Goal: Transaction & Acquisition: Purchase product/service

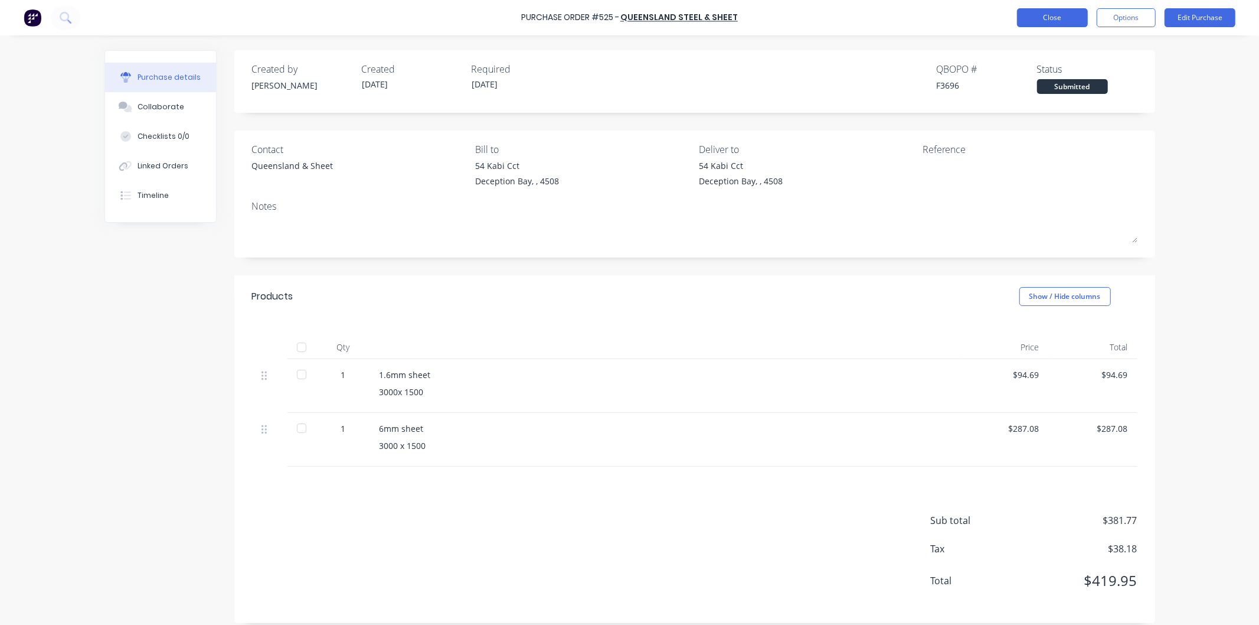
click at [1058, 17] on button "Close" at bounding box center [1052, 17] width 71 height 19
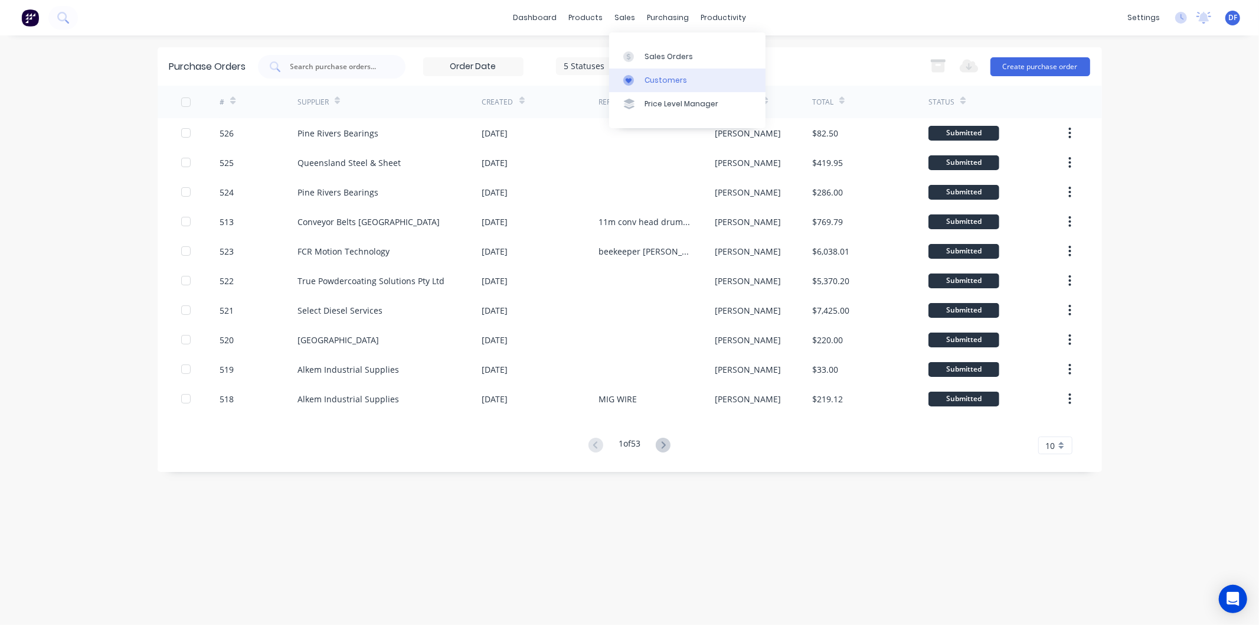
click at [662, 77] on div "Customers" at bounding box center [666, 80] width 43 height 11
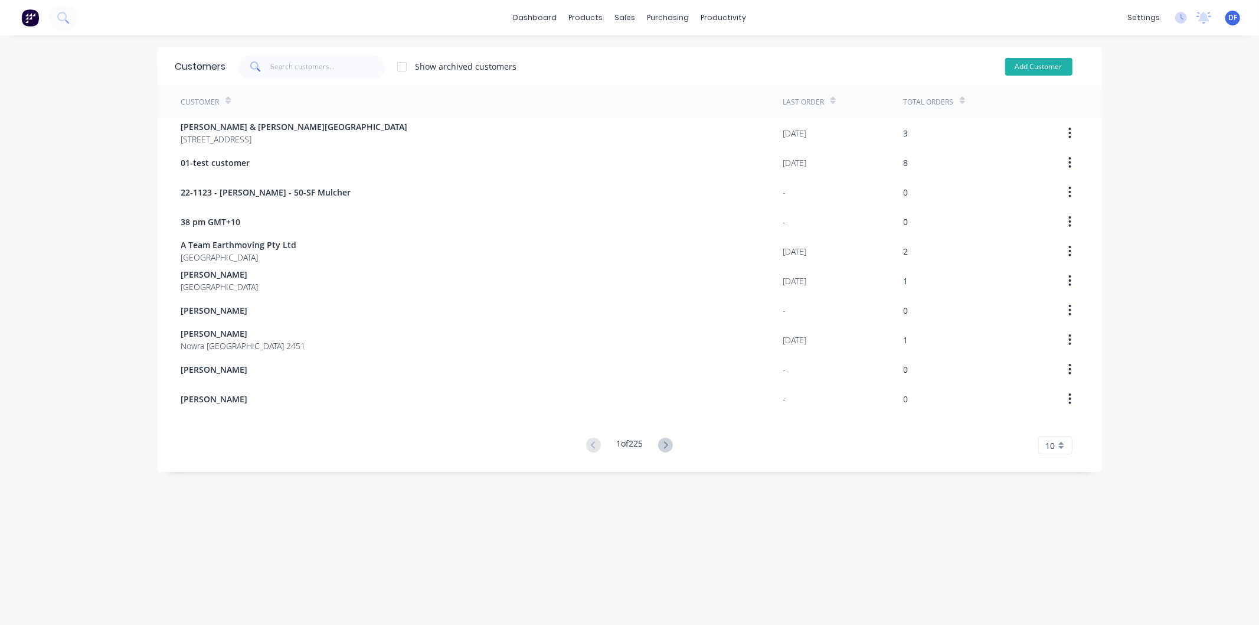
click at [1027, 68] on button "Add Customer" at bounding box center [1038, 67] width 67 height 18
select select "AU"
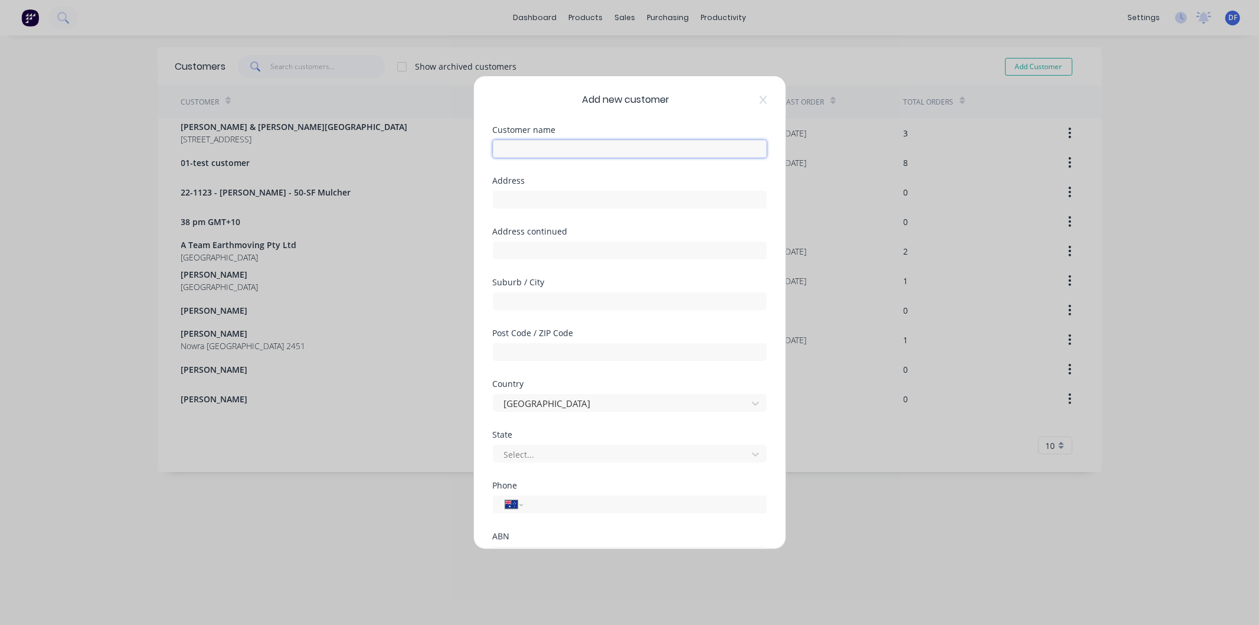
click at [536, 149] on input "text" at bounding box center [630, 149] width 274 height 18
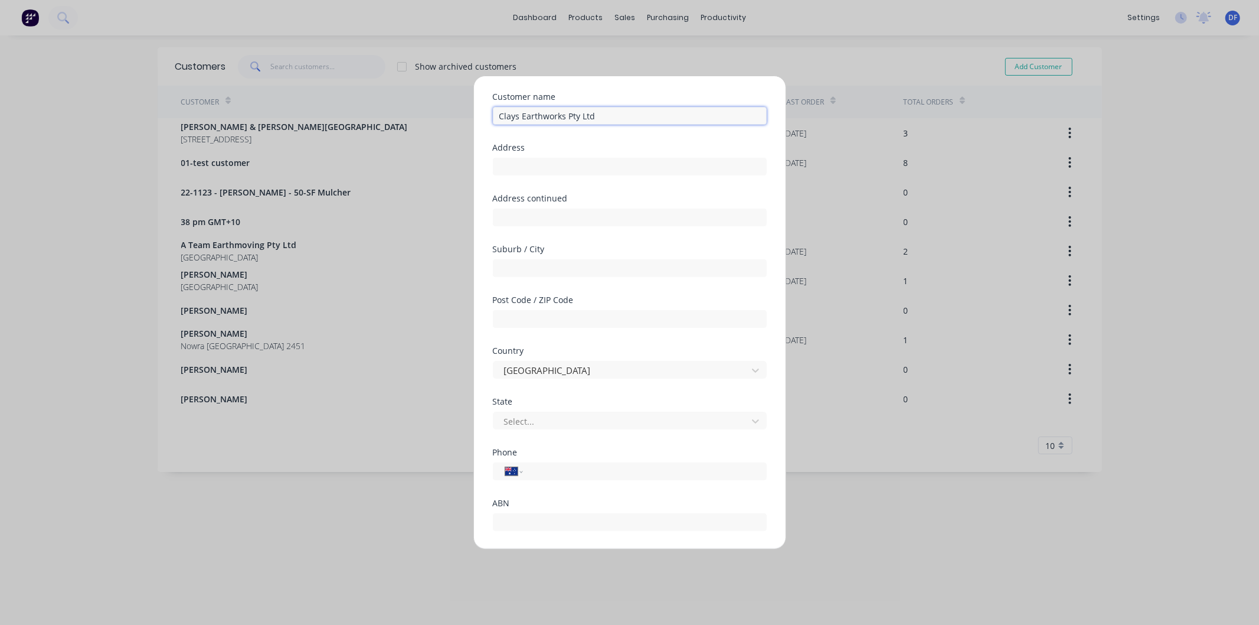
scroll to position [66, 0]
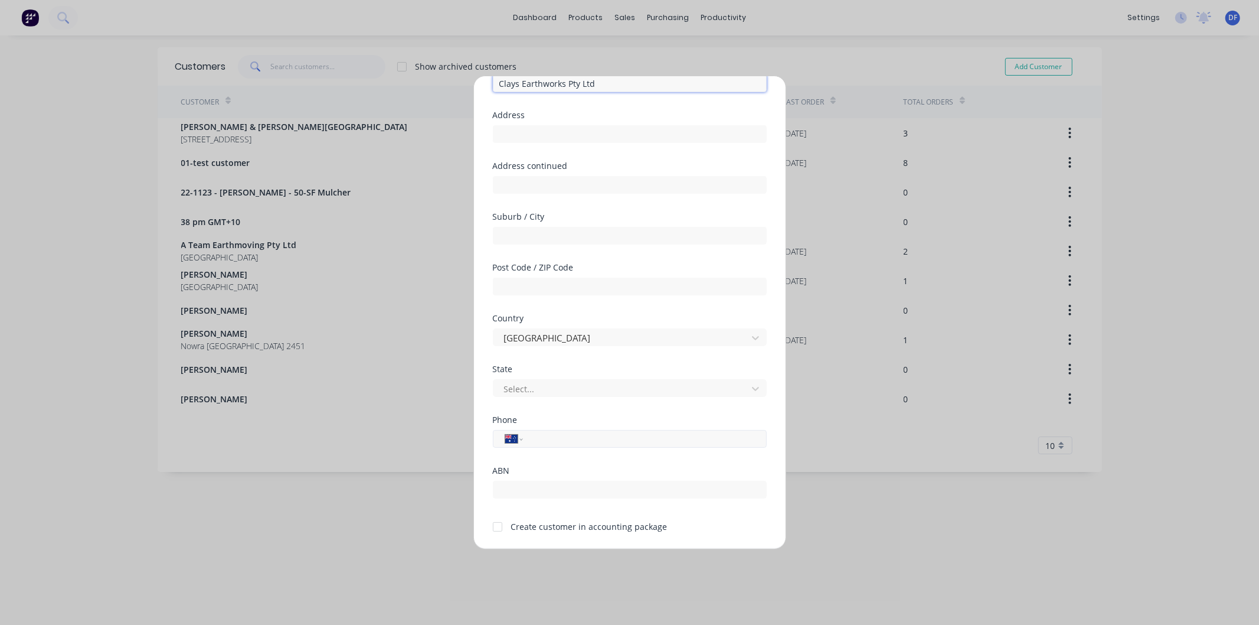
type input "Clays Earthworks Pty Ltd"
click at [545, 437] on input "tel" at bounding box center [642, 439] width 223 height 14
type input "0411 393 334"
click at [498, 526] on div at bounding box center [498, 527] width 24 height 24
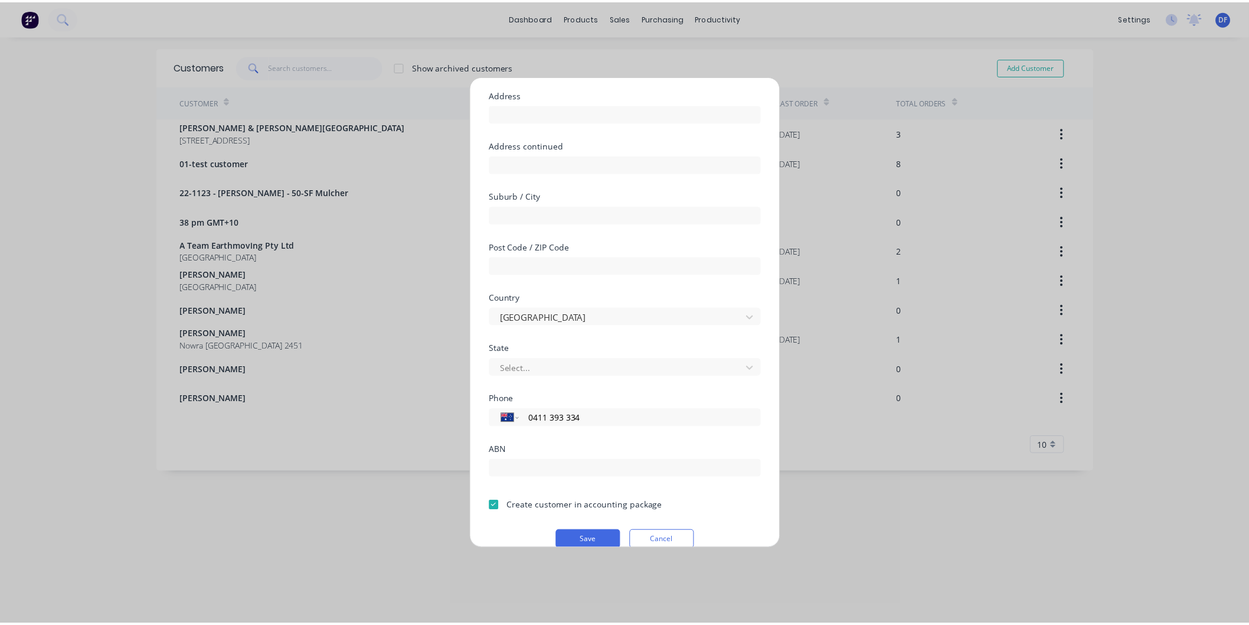
scroll to position [103, 0]
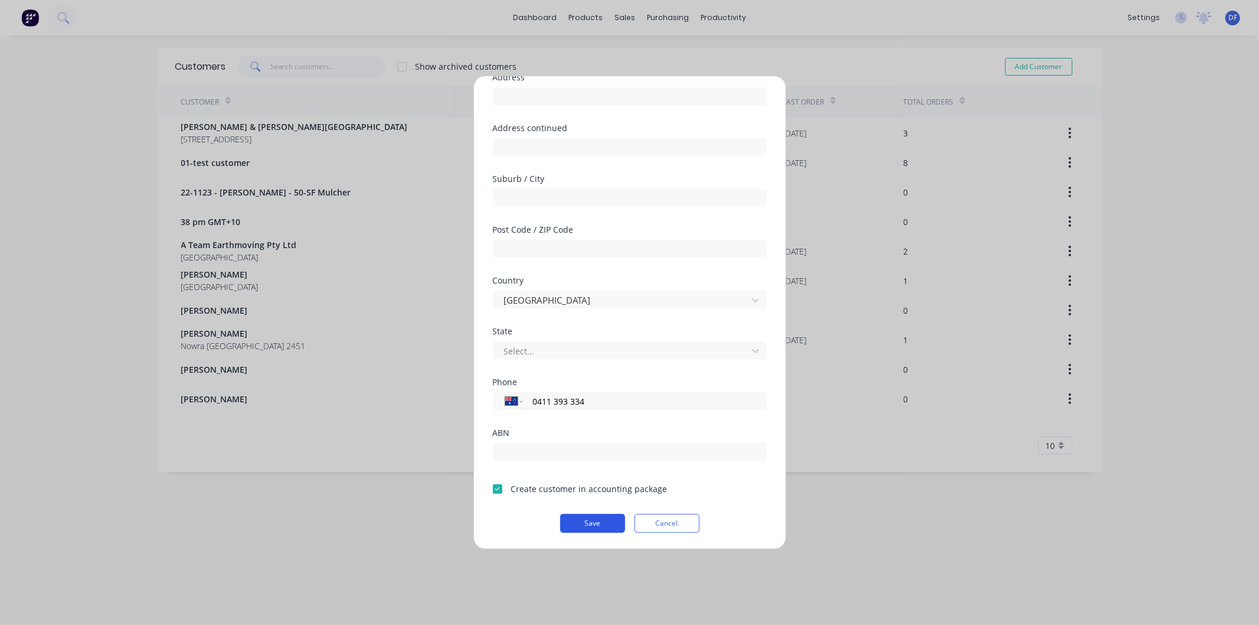
click at [597, 520] on button "Save" at bounding box center [592, 523] width 65 height 19
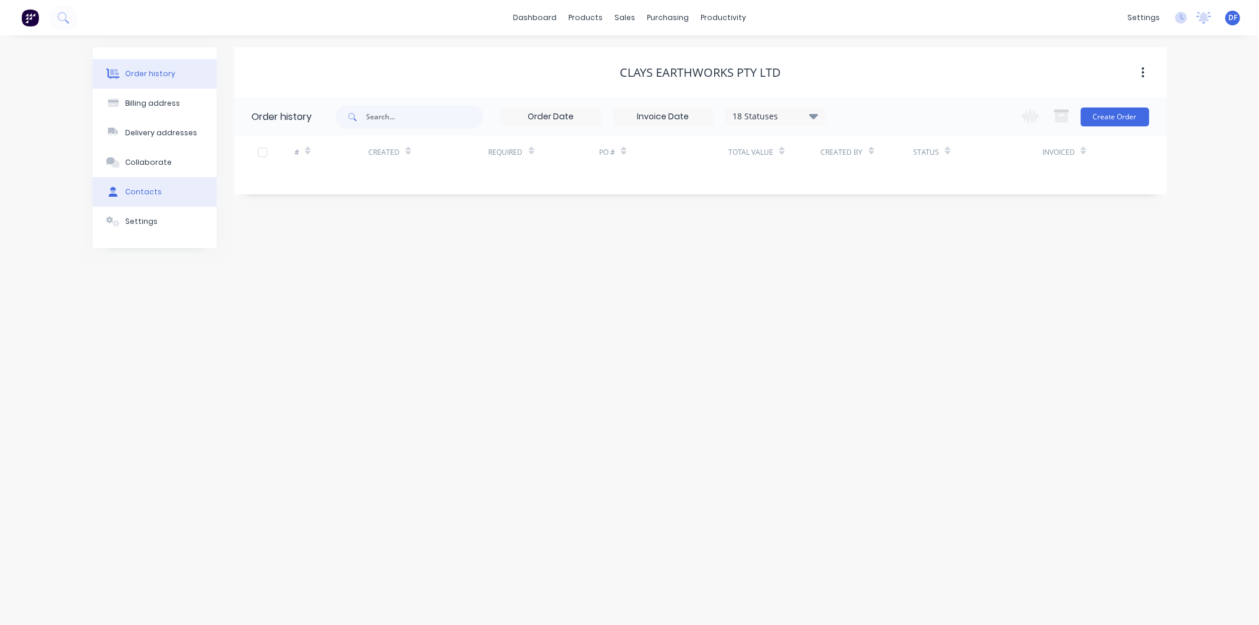
click at [130, 190] on div "Contacts" at bounding box center [143, 192] width 37 height 11
click at [1116, 116] on button "Add contact" at bounding box center [1130, 116] width 54 height 18
select select "AU"
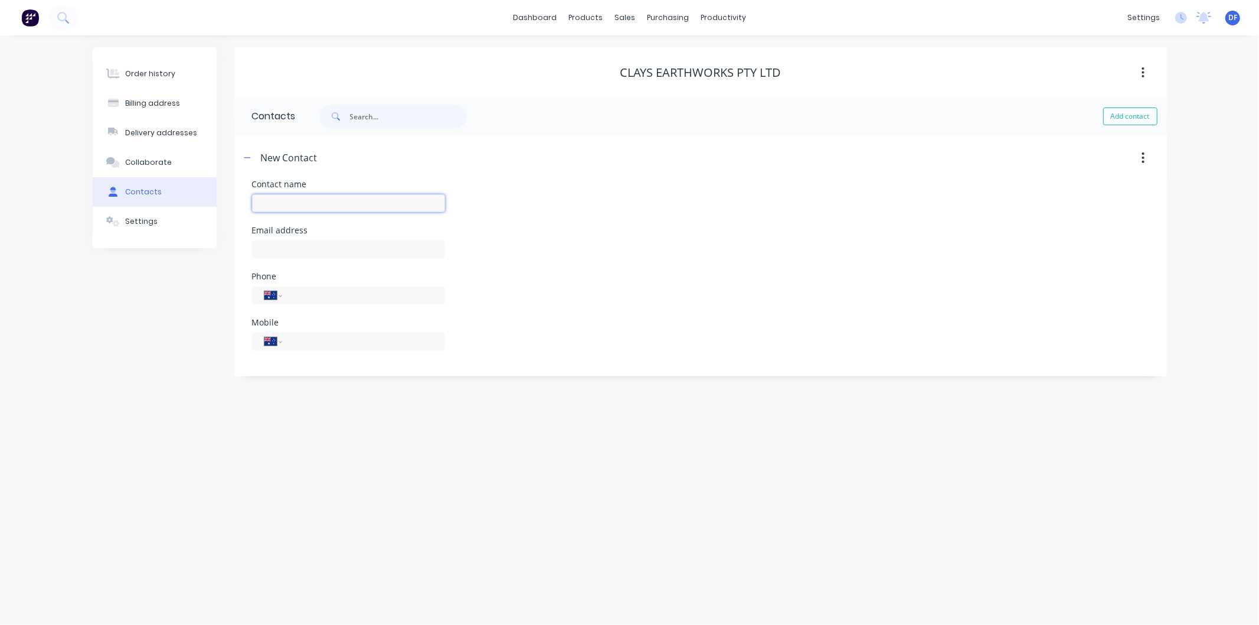
click at [290, 198] on input "text" at bounding box center [348, 203] width 193 height 18
click at [262, 200] on input "admin" at bounding box center [348, 203] width 193 height 18
type input "Admin"
click at [279, 248] on input "text" at bounding box center [348, 249] width 193 height 18
select select "AU"
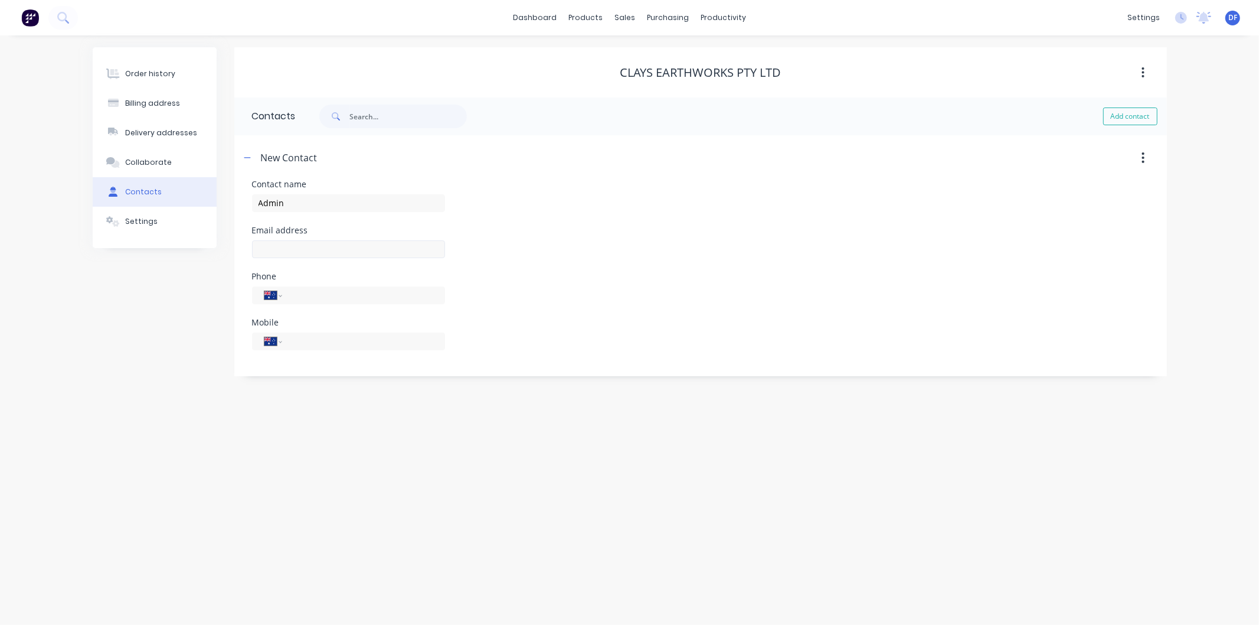
select select "AU"
click at [282, 248] on input "text" at bounding box center [348, 249] width 193 height 18
type input "[EMAIL_ADDRESS][DOMAIN_NAME]"
click at [309, 340] on input "tel" at bounding box center [361, 341] width 142 height 14
type input "0411 393 334"
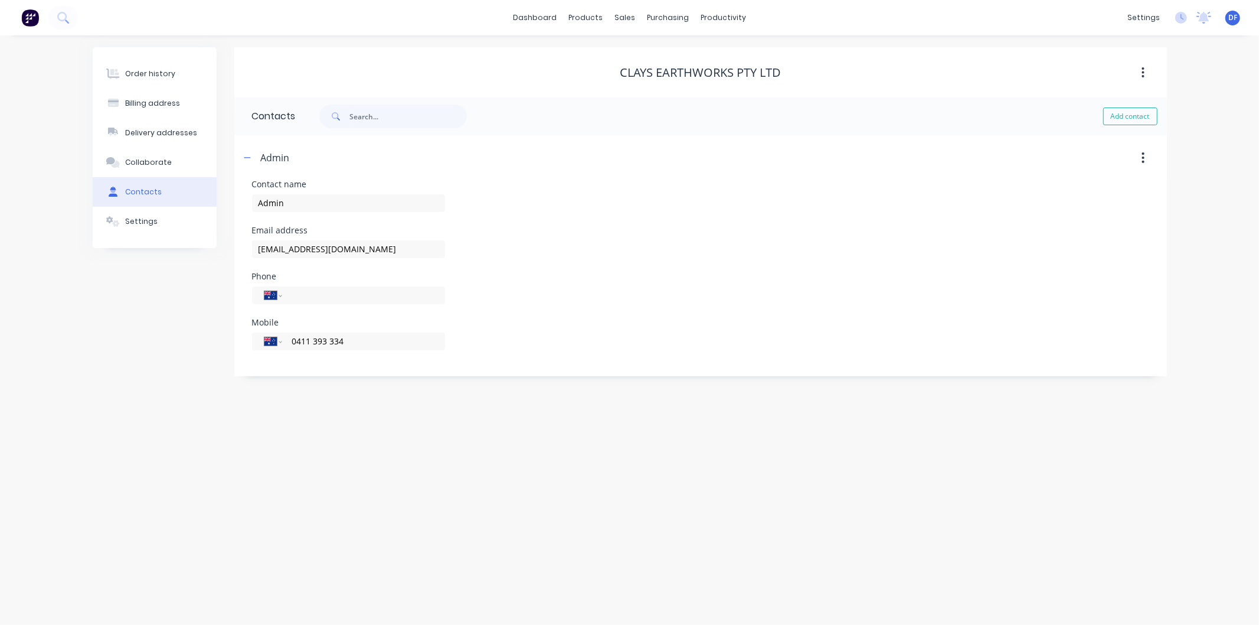
click at [347, 413] on div "Order history Billing address Delivery addresses Collaborate Contacts Settings …" at bounding box center [629, 329] width 1259 height 589
click at [145, 68] on div "Order history" at bounding box center [150, 73] width 50 height 11
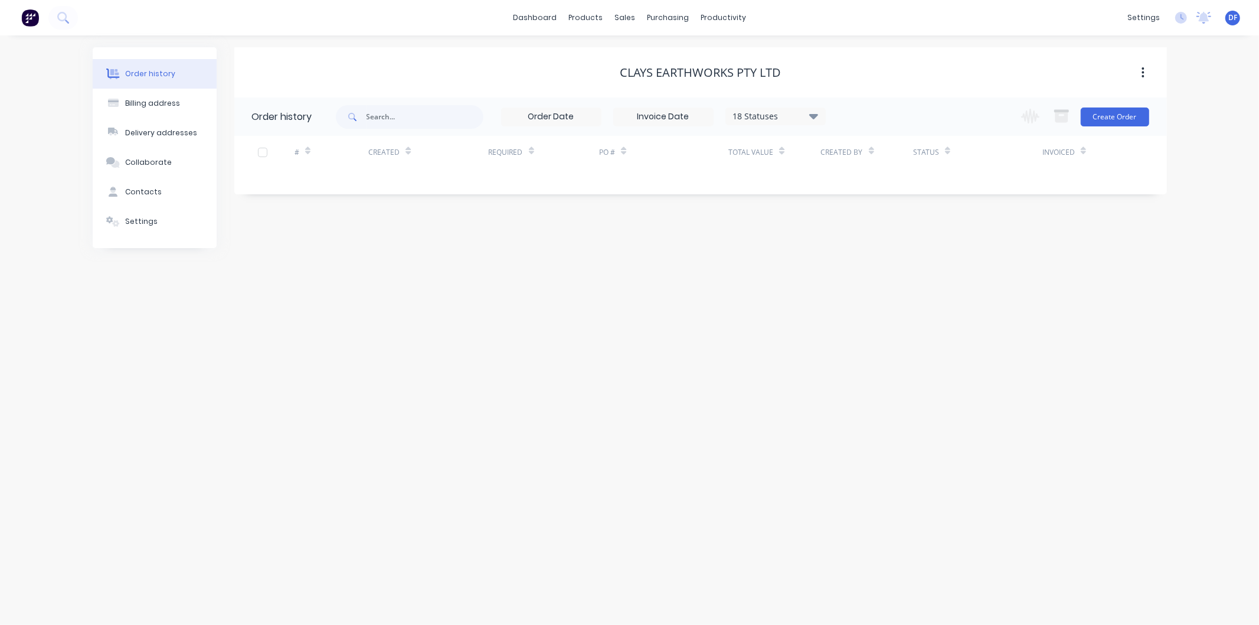
drag, startPoint x: 145, startPoint y: 68, endPoint x: 1004, endPoint y: 71, distance: 859.6
click at [145, 70] on div "Order history" at bounding box center [150, 73] width 50 height 11
click at [1119, 116] on button "Create Order" at bounding box center [1115, 116] width 68 height 19
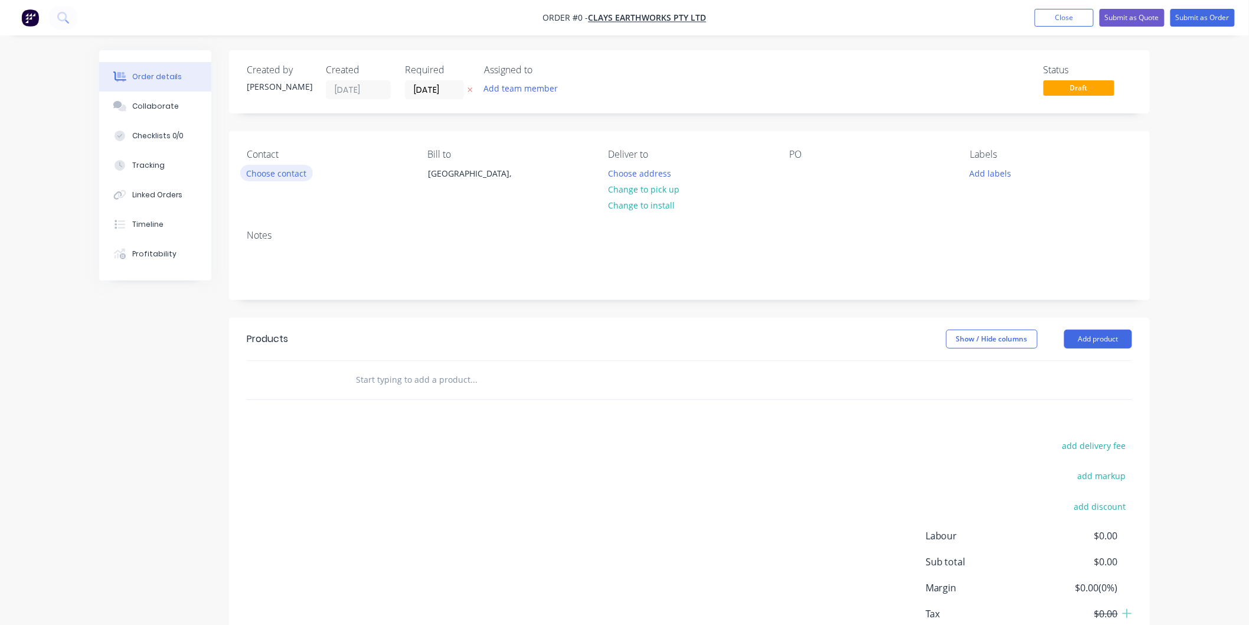
click at [273, 174] on button "Choose contact" at bounding box center [276, 173] width 73 height 16
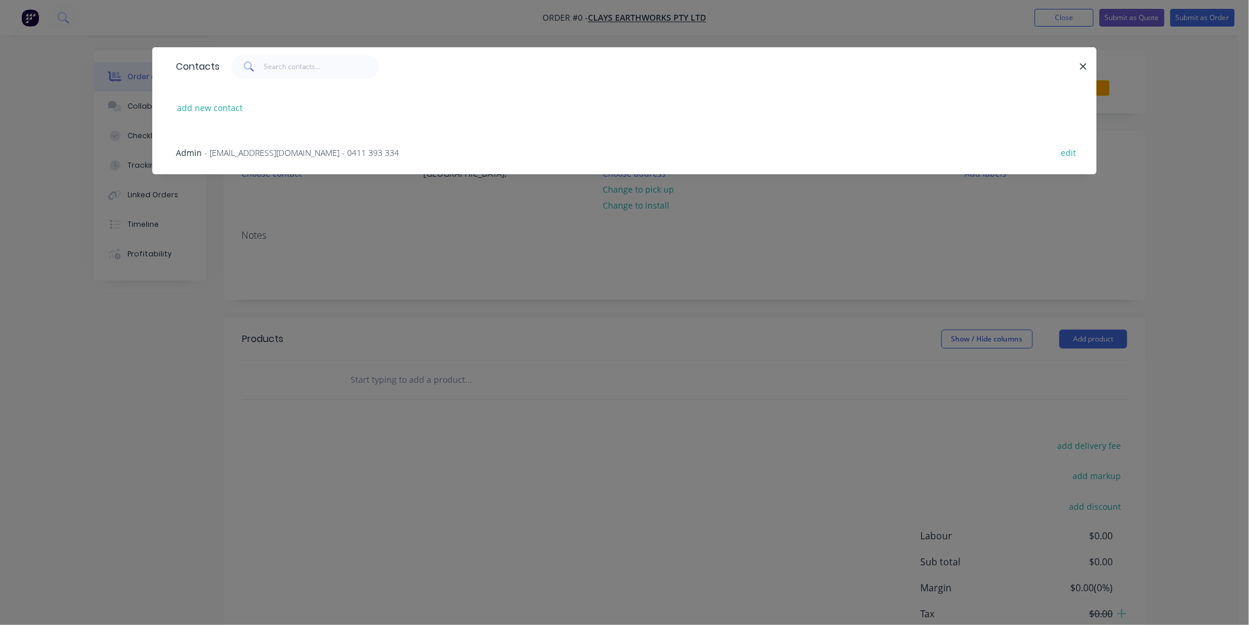
click at [266, 158] on div "Admin - [EMAIL_ADDRESS][DOMAIN_NAME] - 0411 393 334" at bounding box center [287, 152] width 223 height 12
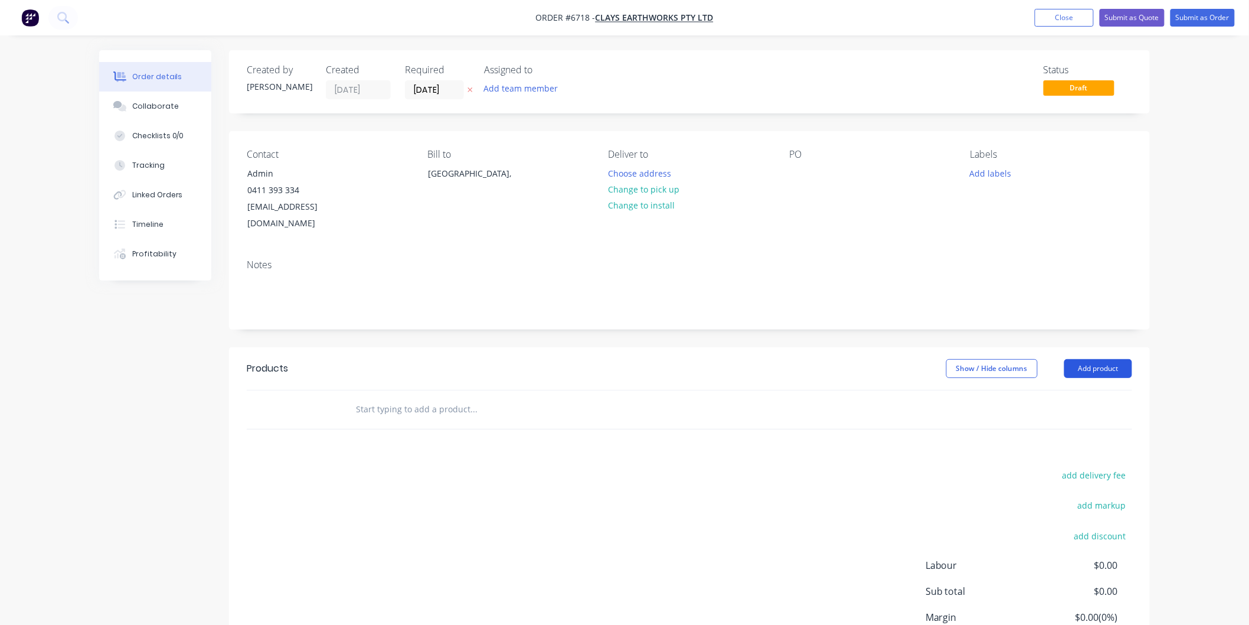
click at [1094, 359] on button "Add product" at bounding box center [1098, 368] width 68 height 19
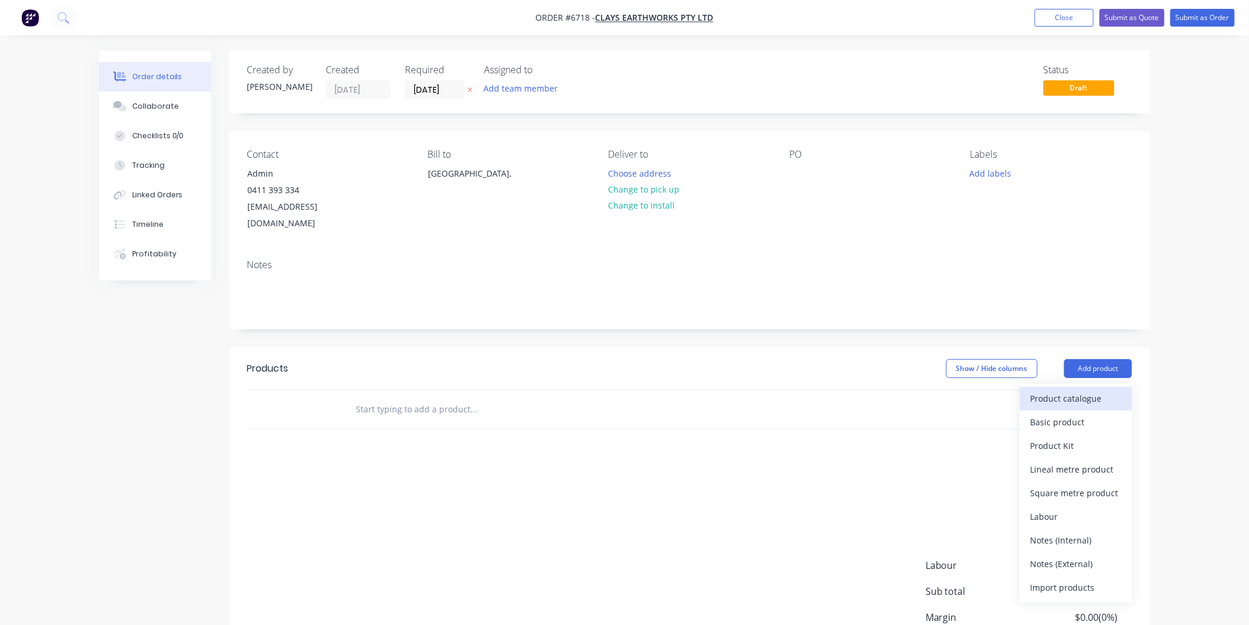
click at [1069, 390] on div "Product catalogue" at bounding box center [1076, 398] width 91 height 17
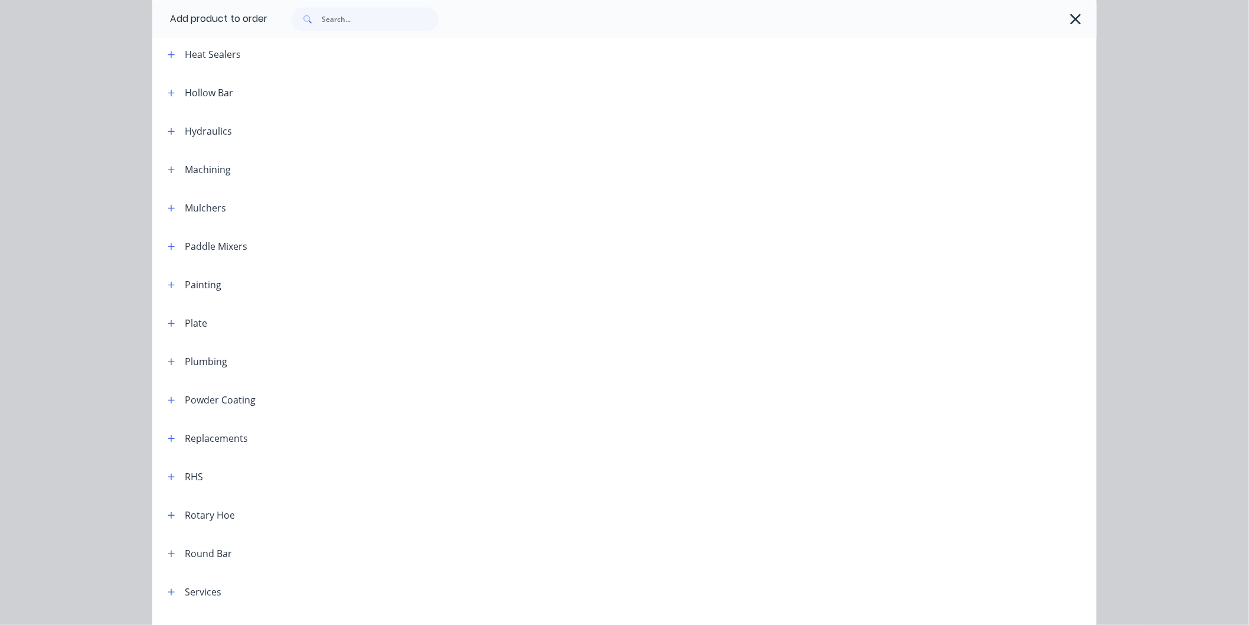
scroll to position [676, 0]
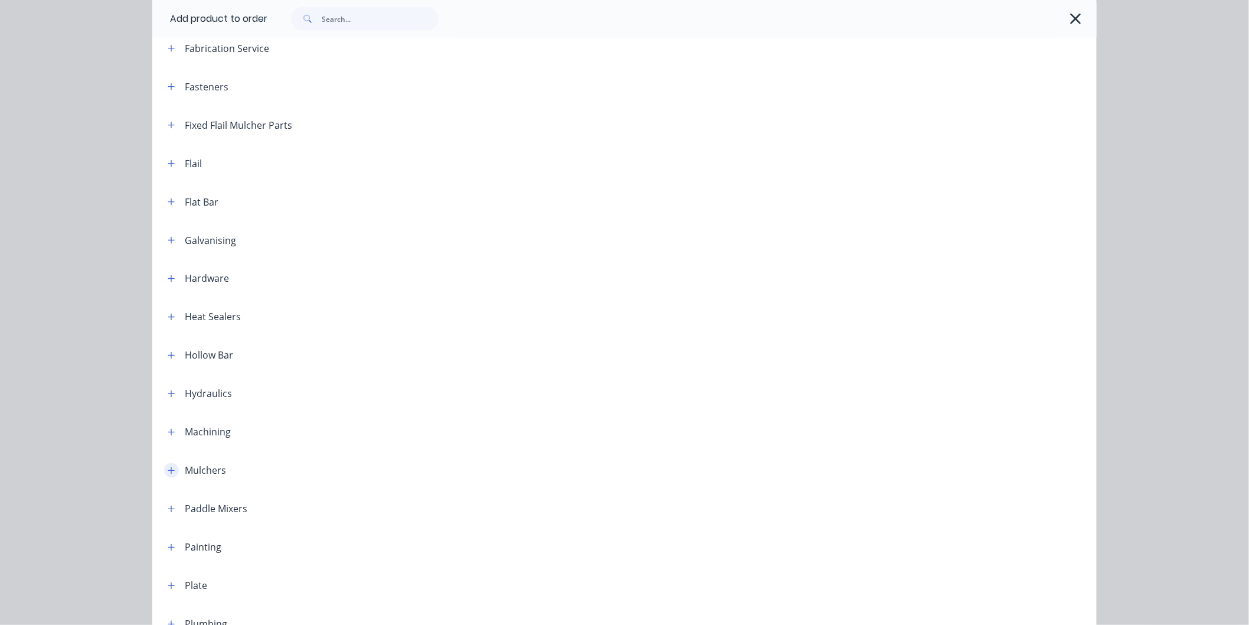
click at [168, 471] on icon "button" at bounding box center [171, 470] width 7 height 8
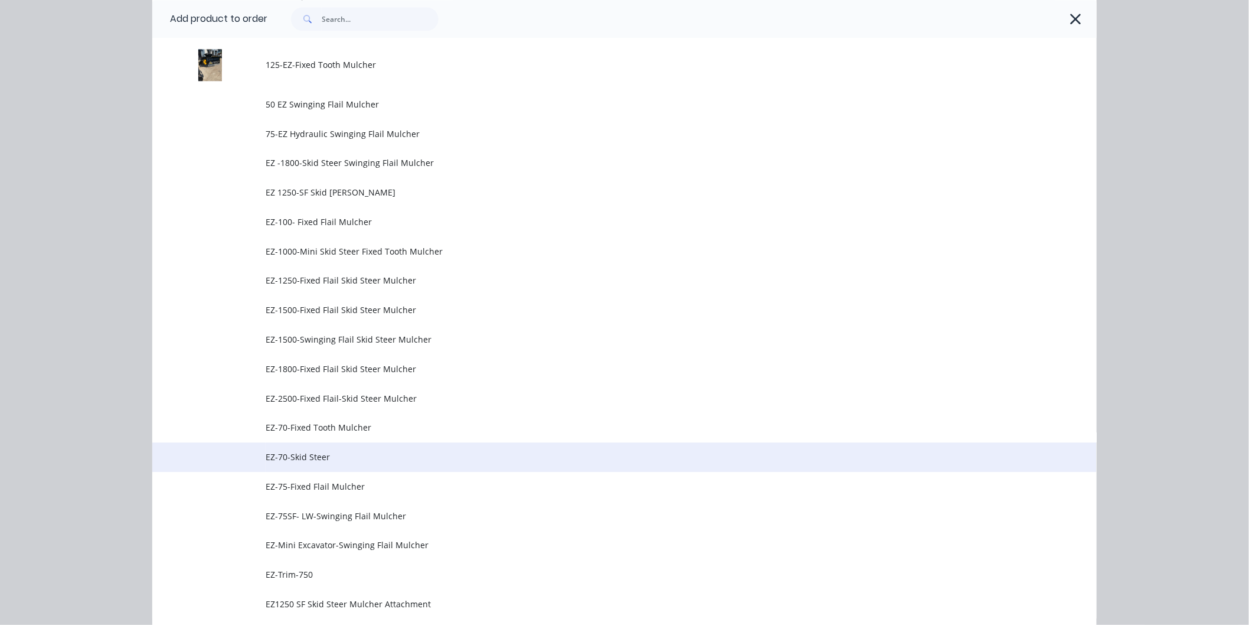
scroll to position [1201, 0]
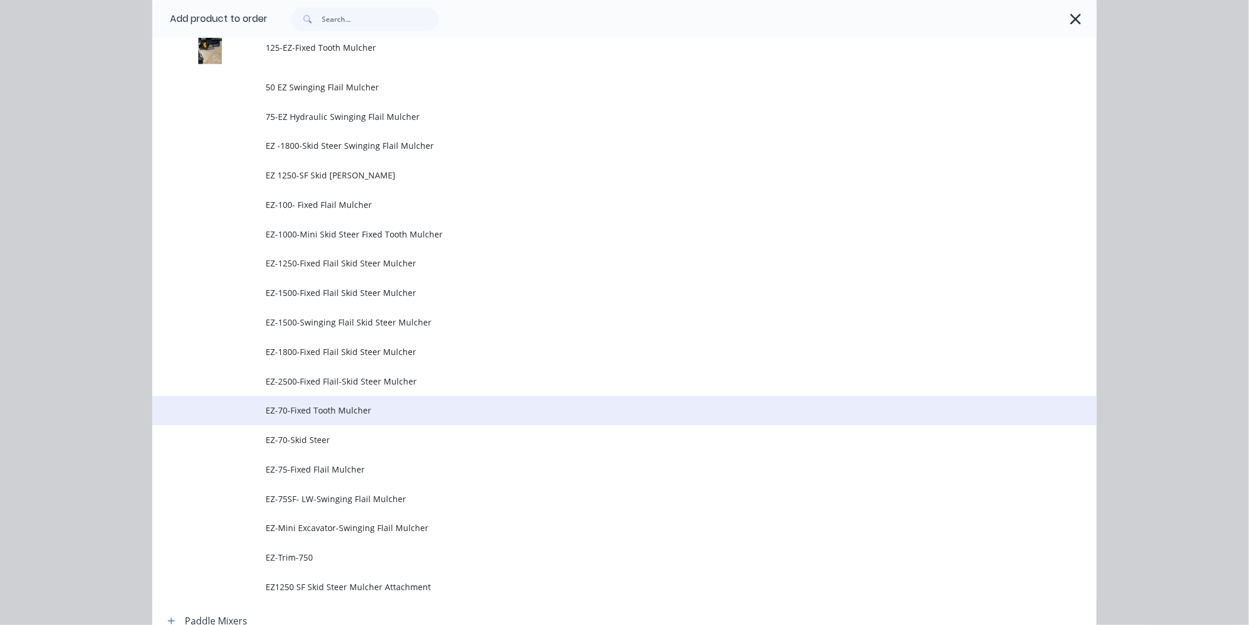
click at [310, 409] on span "EZ-70-Fixed Tooth Mulcher" at bounding box center [598, 410] width 665 height 12
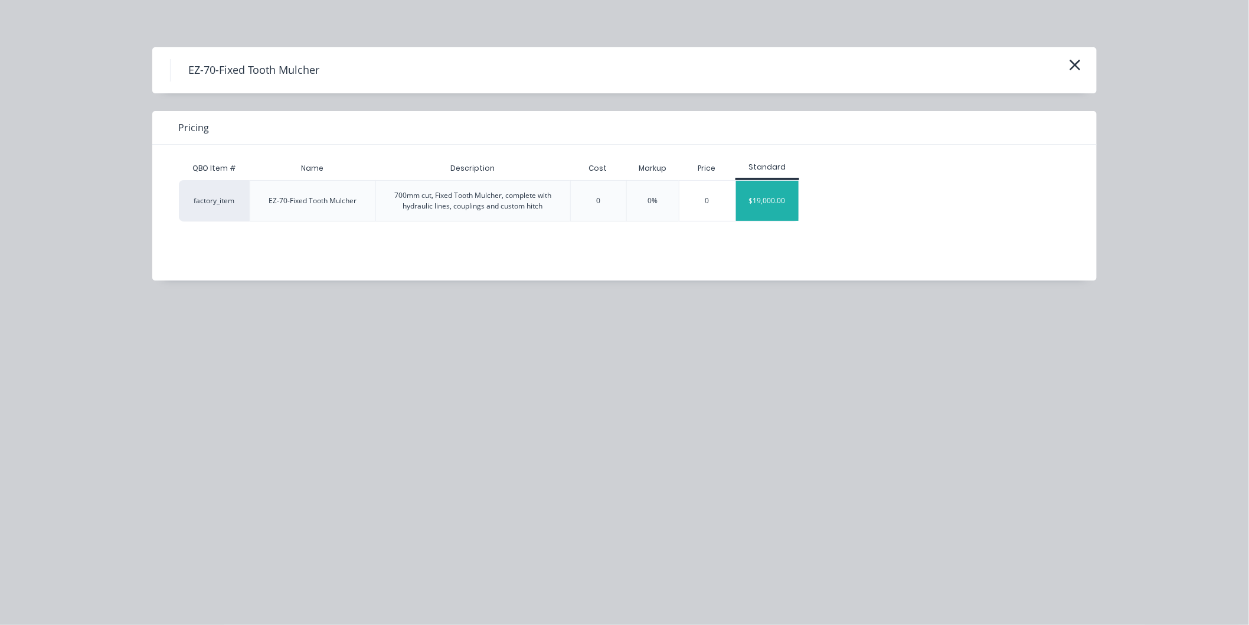
click at [749, 199] on div "$19,000.00" at bounding box center [767, 201] width 63 height 40
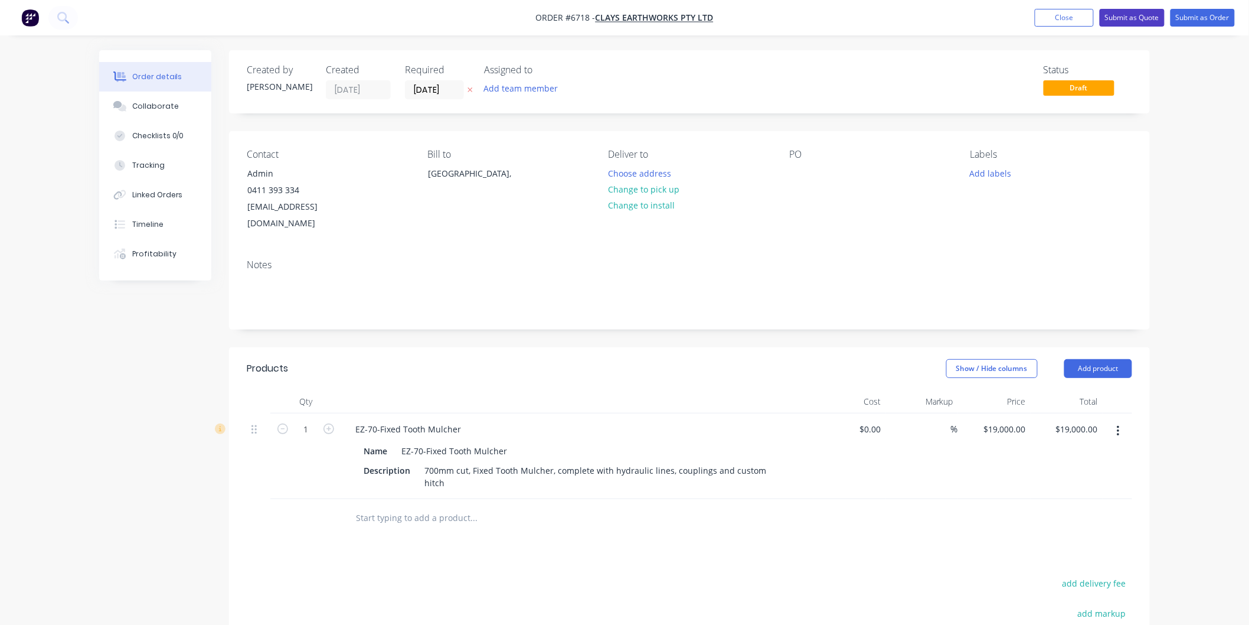
click at [1131, 17] on button "Submit as Quote" at bounding box center [1132, 18] width 65 height 18
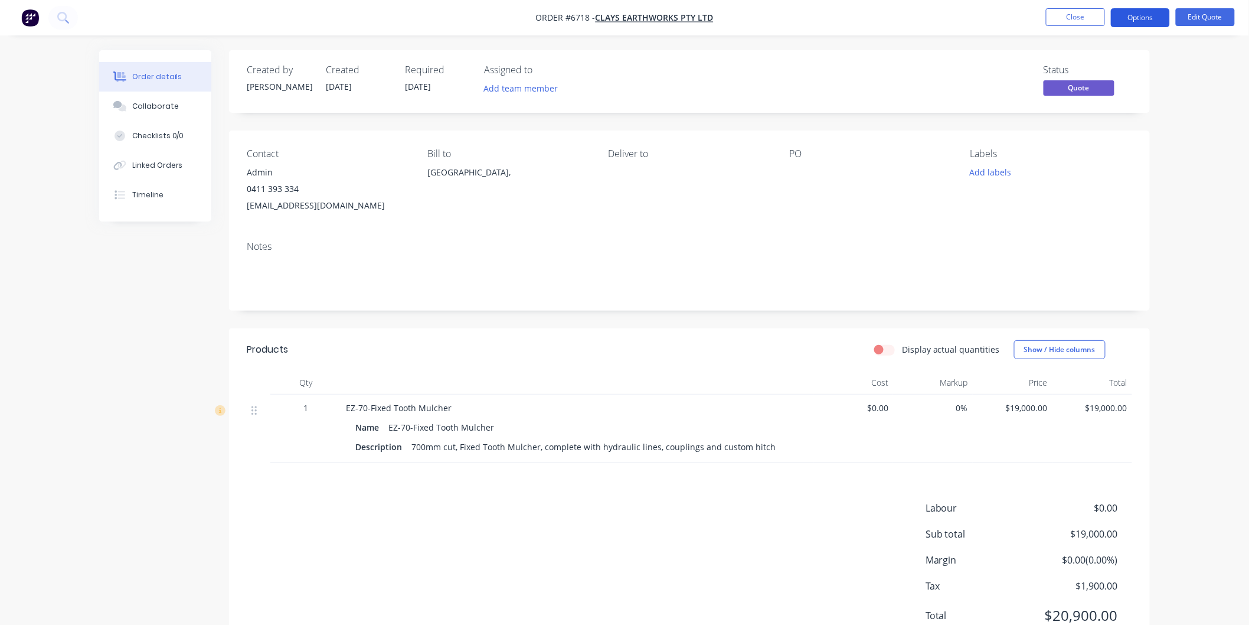
click at [1132, 17] on button "Options" at bounding box center [1140, 17] width 59 height 19
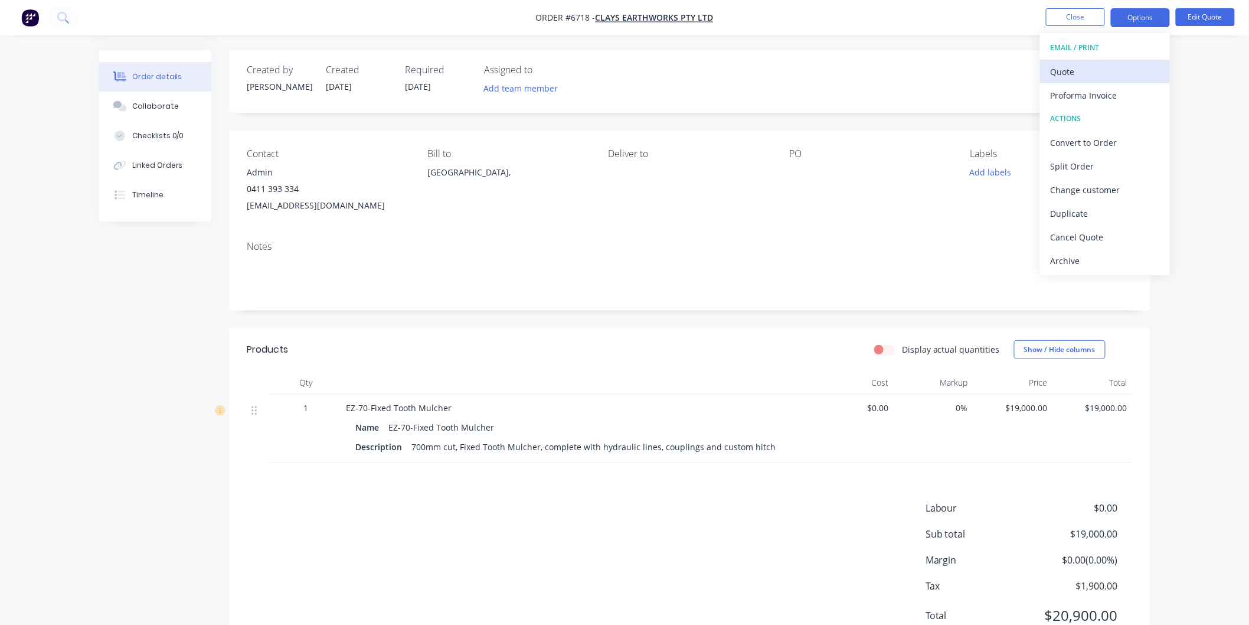
click at [1063, 67] on div "Quote" at bounding box center [1105, 71] width 109 height 17
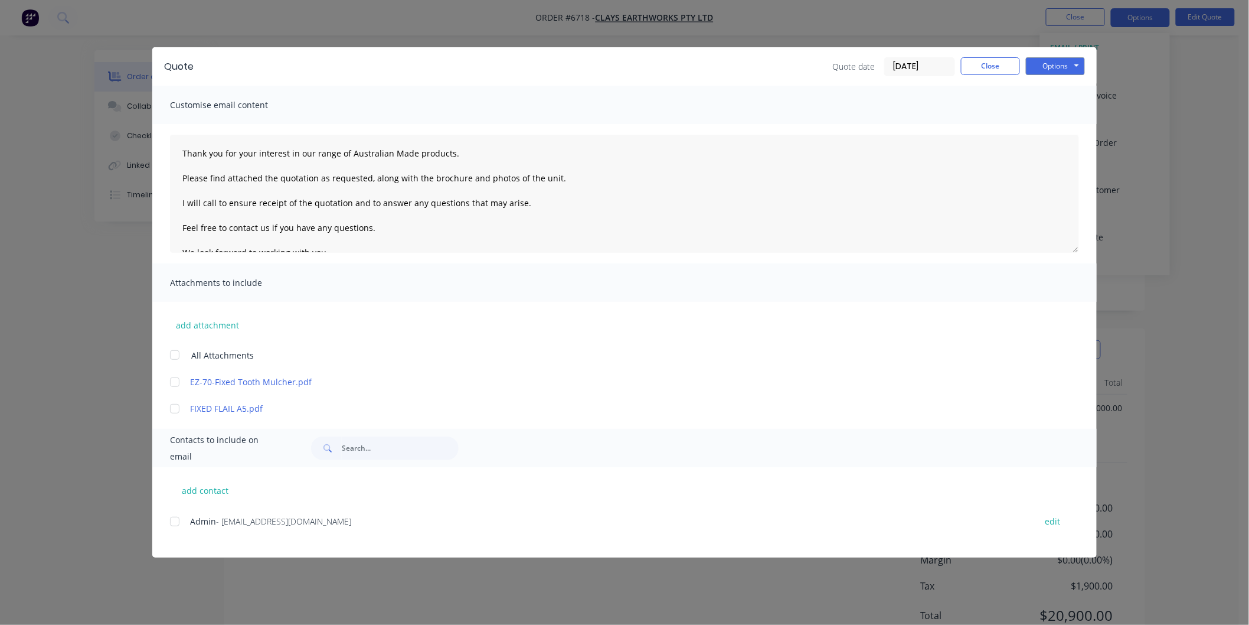
click at [169, 518] on div "add contact Admin - [EMAIL_ADDRESS][DOMAIN_NAME] edit" at bounding box center [624, 512] width 945 height 90
click at [172, 352] on div at bounding box center [175, 355] width 24 height 24
click at [181, 144] on textarea "Thank you for your interest in our range of Australian Made products. Please fi…" at bounding box center [624, 194] width 909 height 118
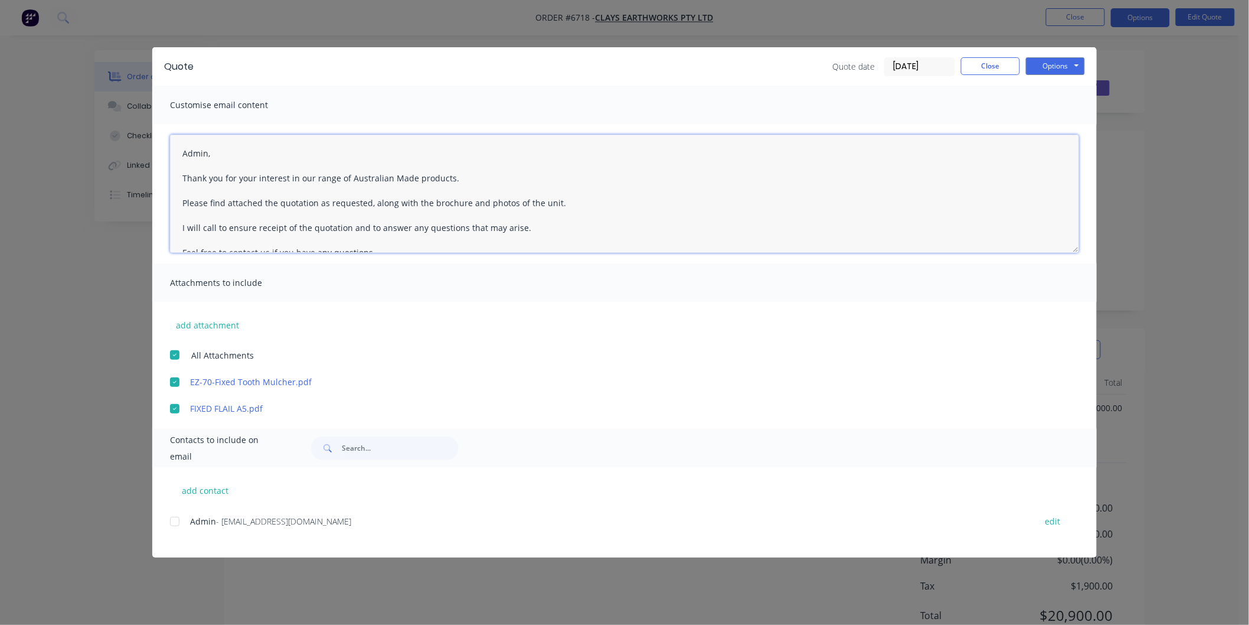
click at [175, 524] on div at bounding box center [175, 521] width 24 height 24
click at [181, 146] on textarea "Thank you for your interest in our range of Australian Made products. Please fi…" at bounding box center [624, 194] width 909 height 118
click at [1051, 65] on button "Options" at bounding box center [1055, 66] width 59 height 18
click at [1054, 126] on button "Email" at bounding box center [1064, 125] width 76 height 19
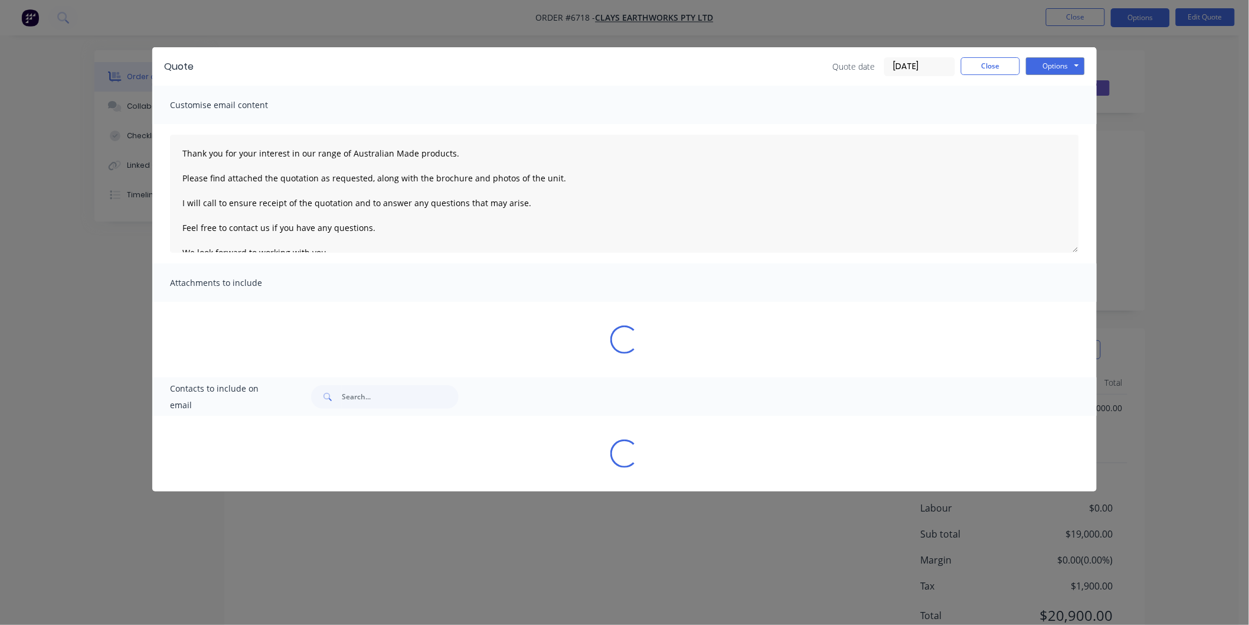
type textarea "Thank you for your interest in our range of Australian Made products. Please fi…"
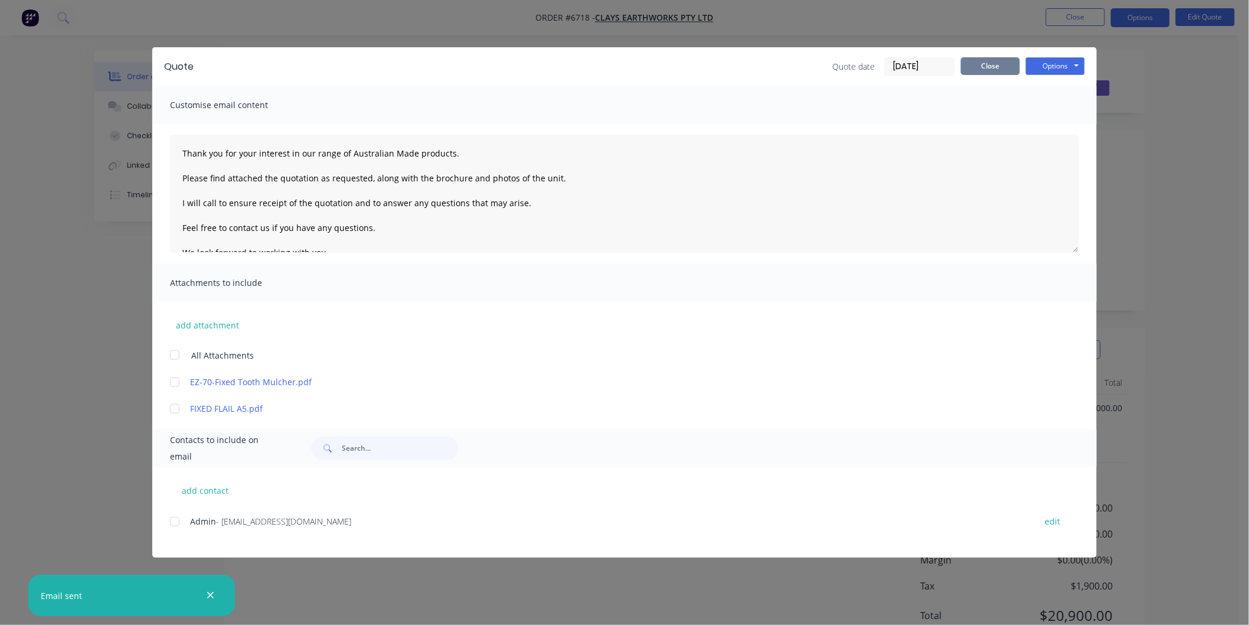
click at [991, 67] on button "Close" at bounding box center [990, 66] width 59 height 18
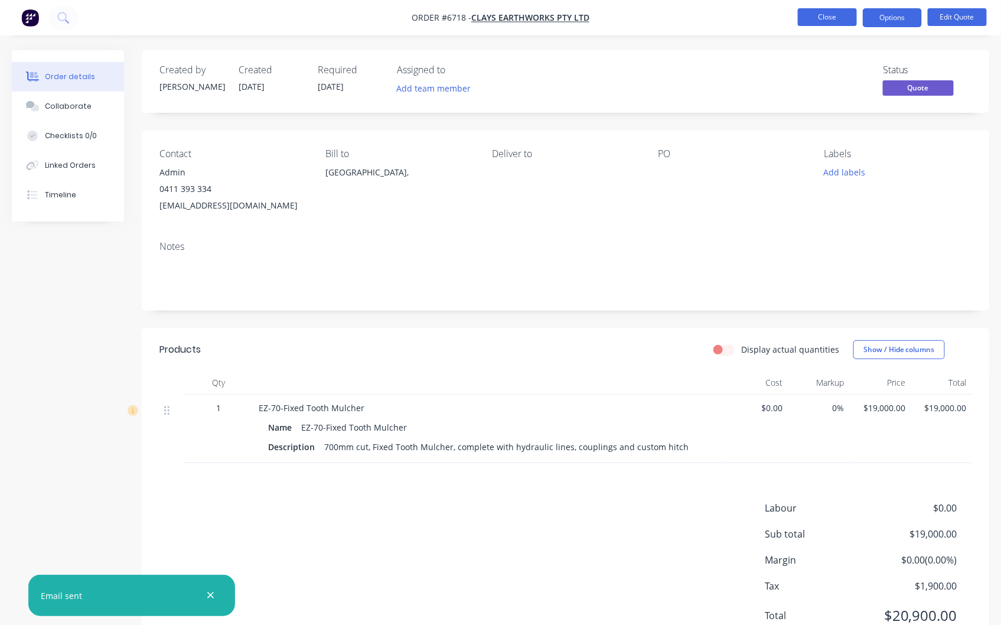
click at [831, 14] on button "Close" at bounding box center [827, 17] width 59 height 18
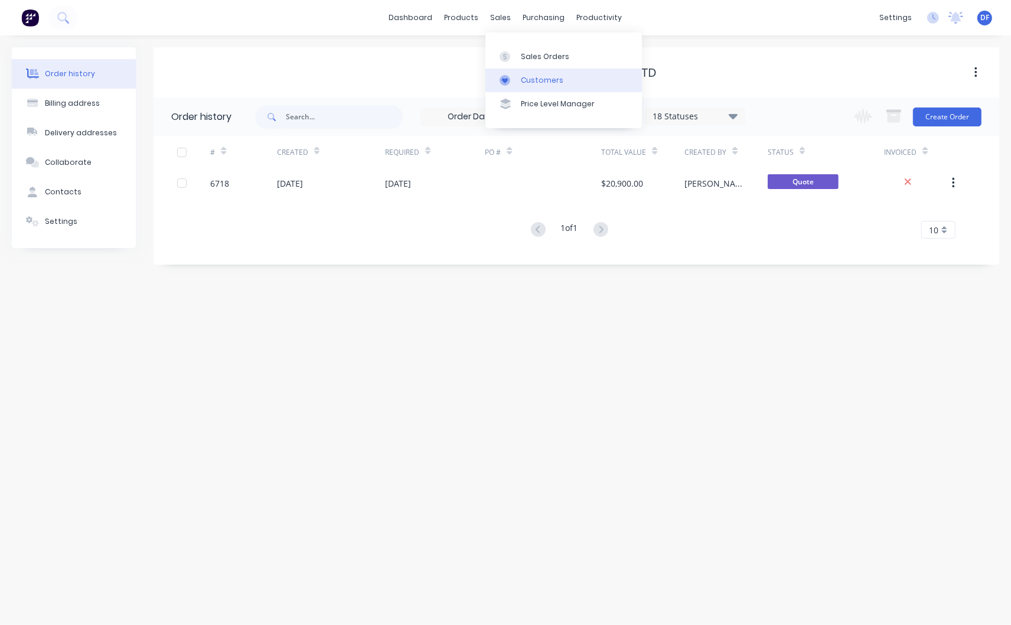
click at [546, 75] on div "Customers" at bounding box center [542, 80] width 43 height 11
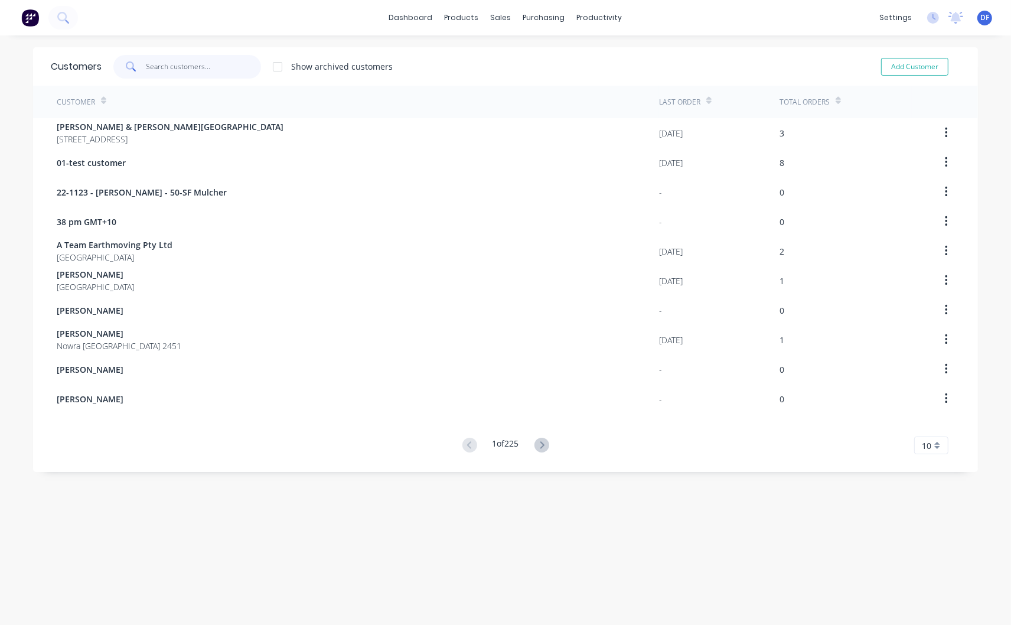
click at [177, 67] on input "text" at bounding box center [203, 67] width 115 height 24
click at [608, 53] on div "Workflow" at bounding box center [614, 56] width 35 height 11
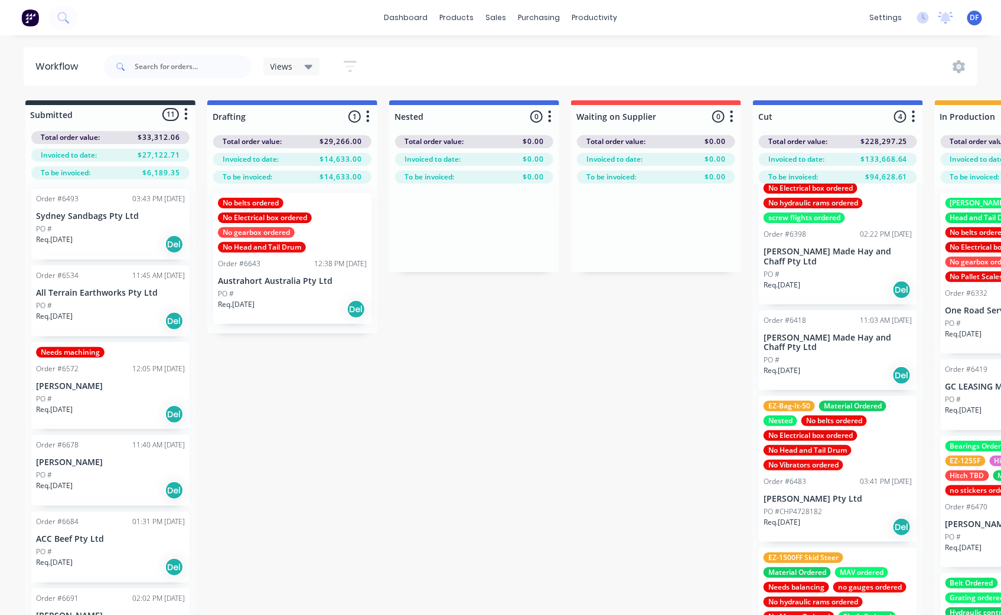
scroll to position [45, 0]
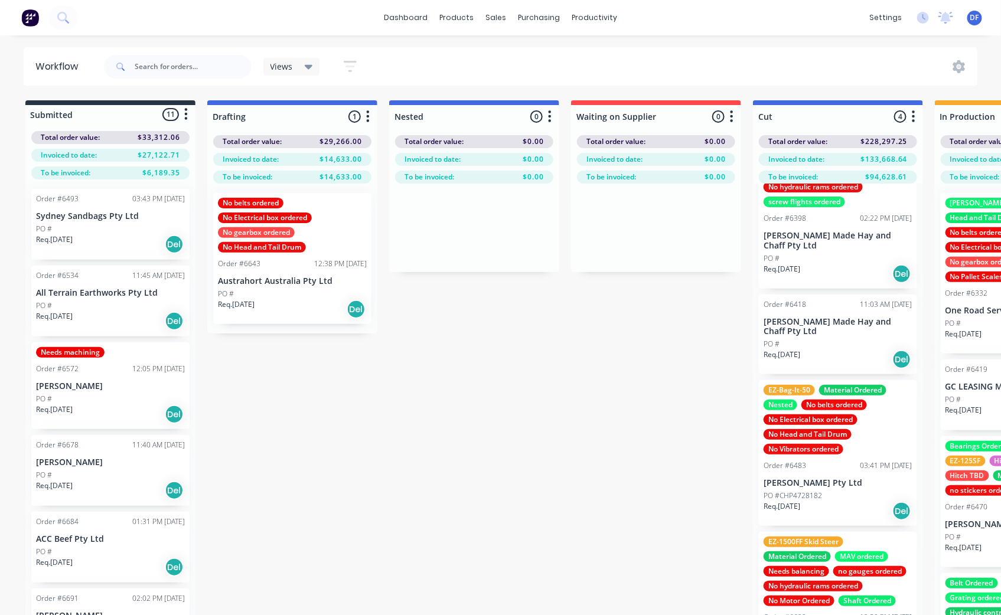
click at [976, 534] on div "PO #" at bounding box center [1019, 537] width 149 height 11
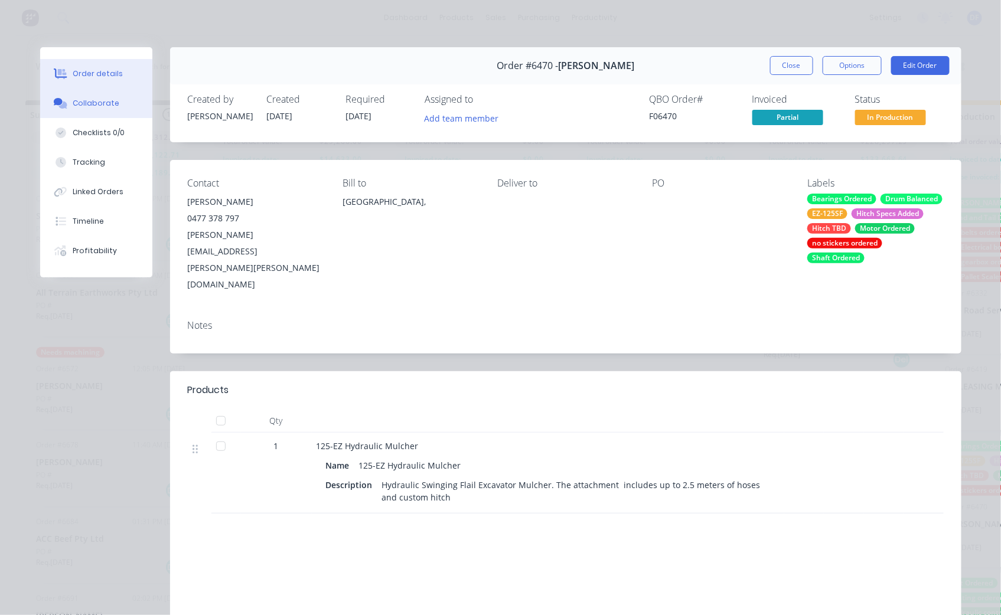
click at [91, 103] on div "Collaborate" at bounding box center [96, 103] width 47 height 11
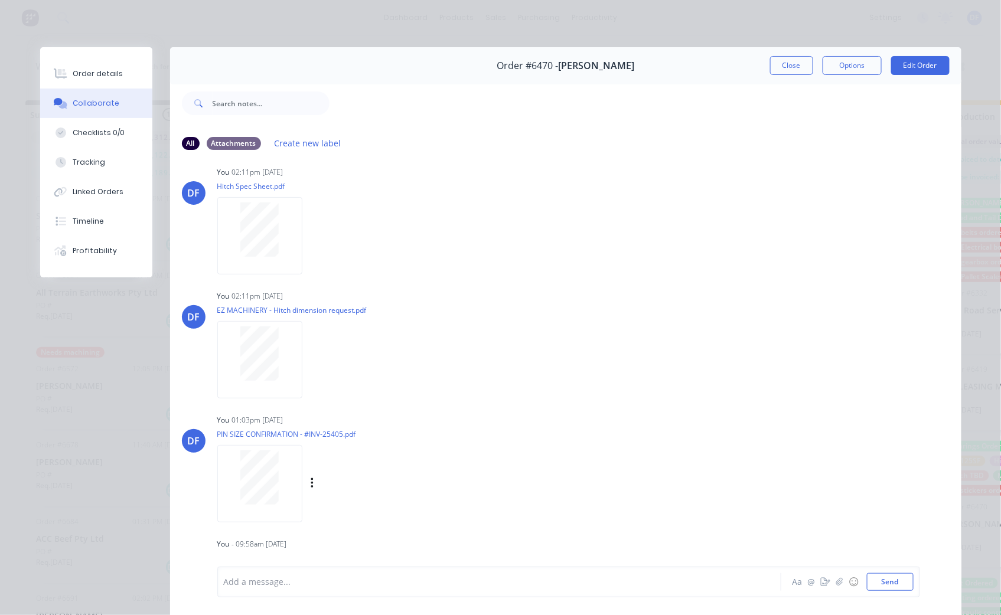
scroll to position [263, 0]
